Goal: Task Accomplishment & Management: Use online tool/utility

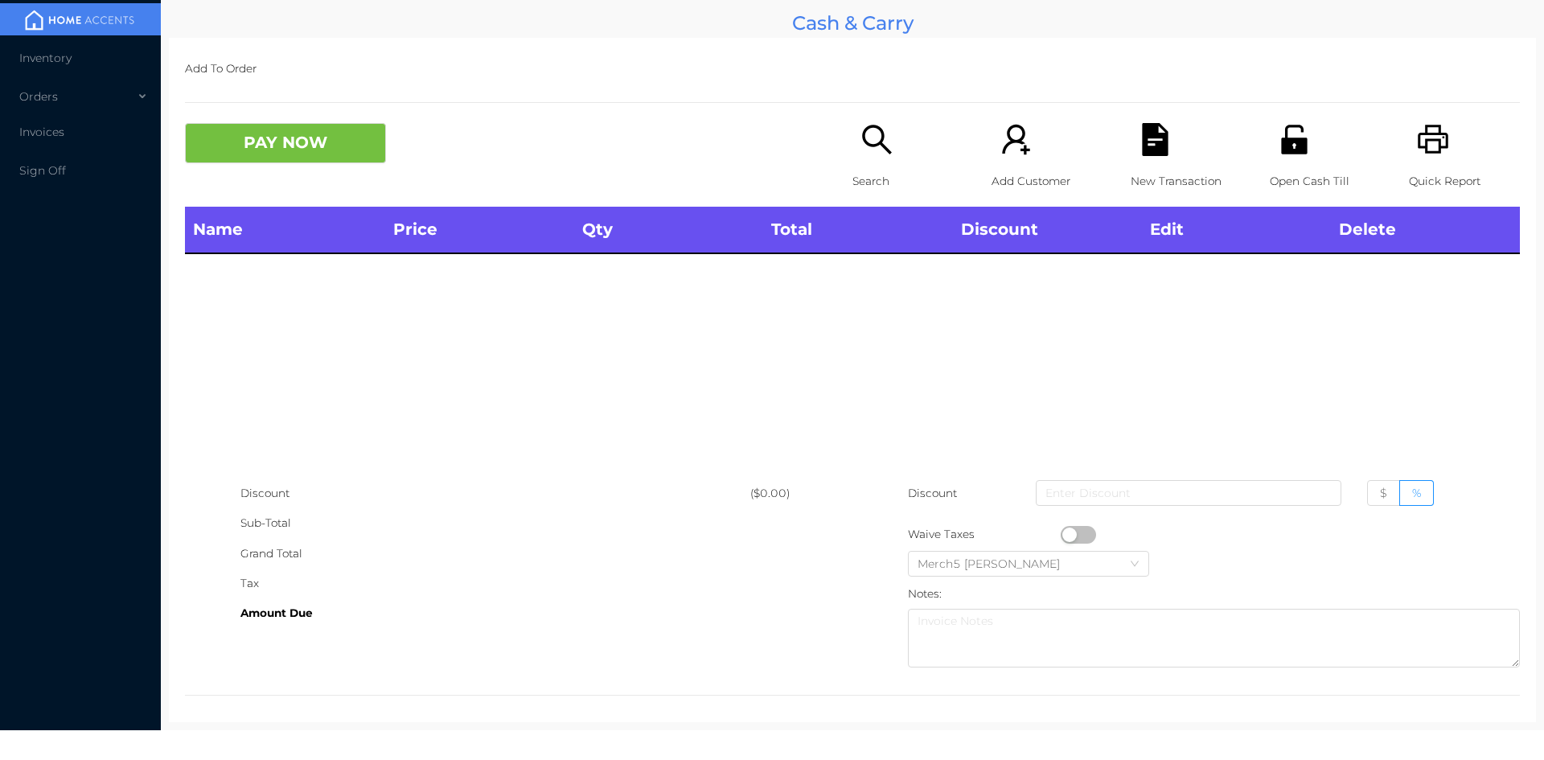
scroll to position [9, 0]
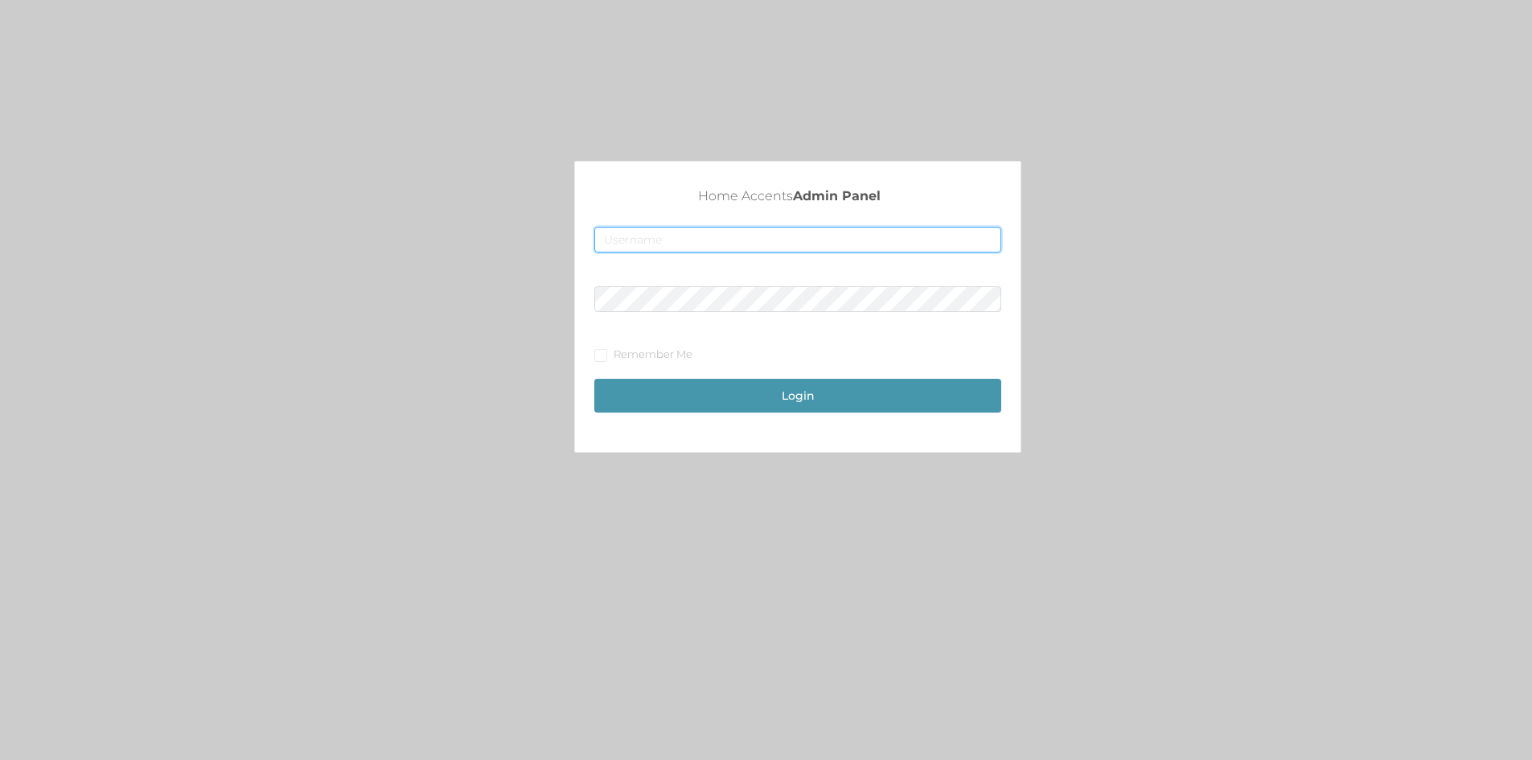
click at [619, 241] on input "text" at bounding box center [797, 240] width 407 height 26
type input "[EMAIL_ADDRESS][DOMAIN_NAME]"
click at [761, 393] on button "Login" at bounding box center [797, 396] width 407 height 34
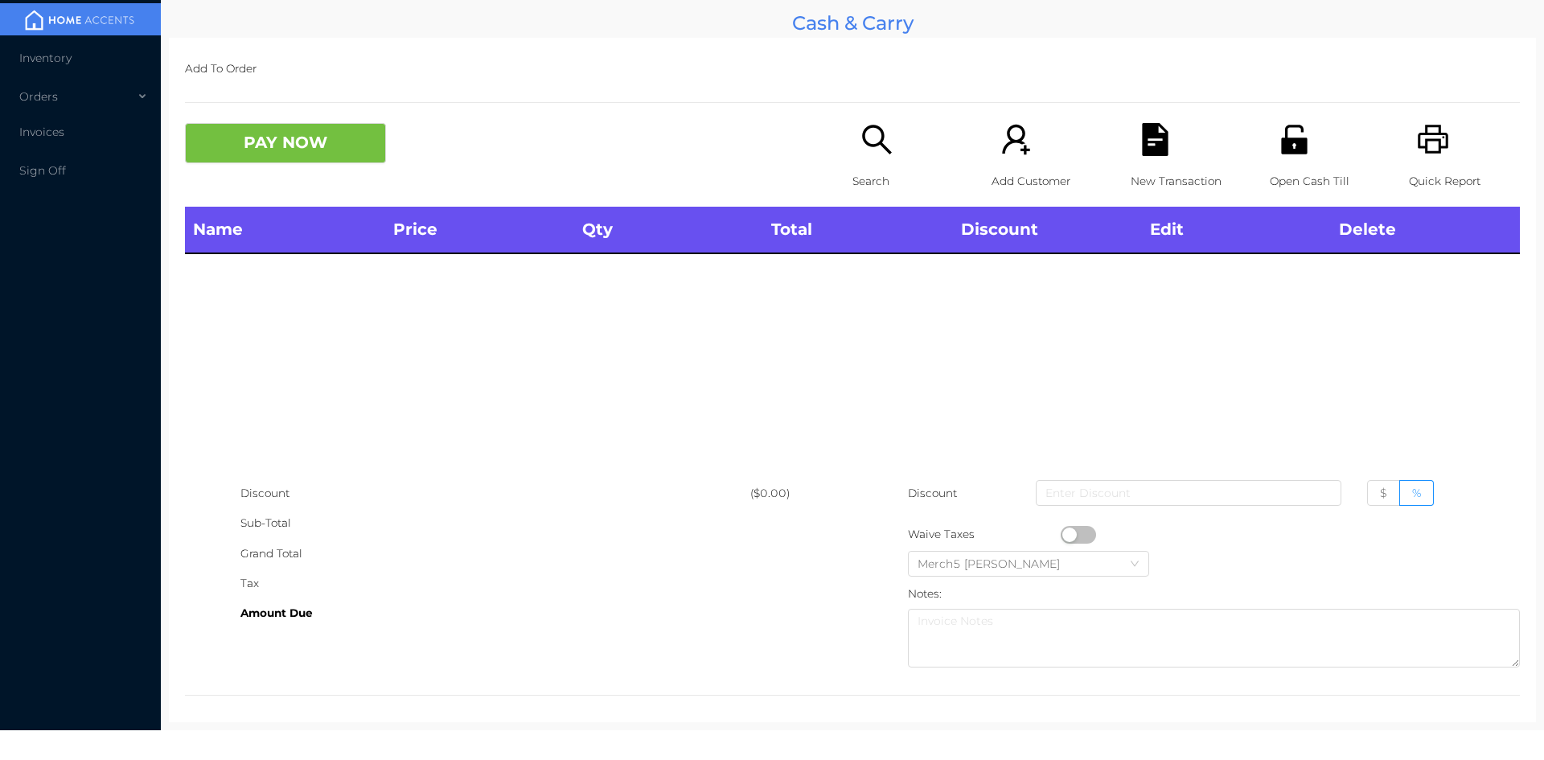
click at [1283, 142] on icon "icon: unlock" at bounding box center [1294, 139] width 26 height 29
